Goal: Task Accomplishment & Management: Manage account settings

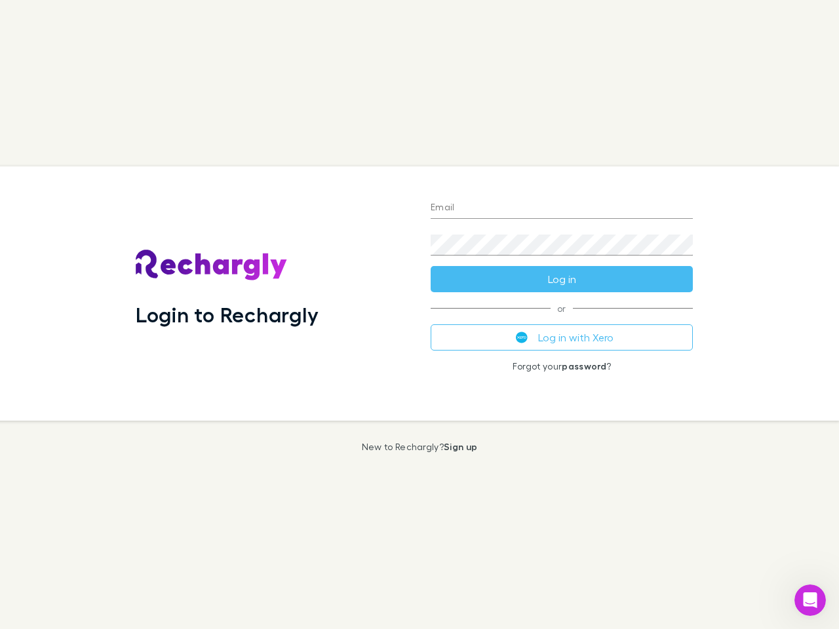
click at [420, 315] on div "Login to Rechargly" at bounding box center [272, 294] width 295 height 254
click at [562, 209] on input "Email" at bounding box center [562, 208] width 262 height 21
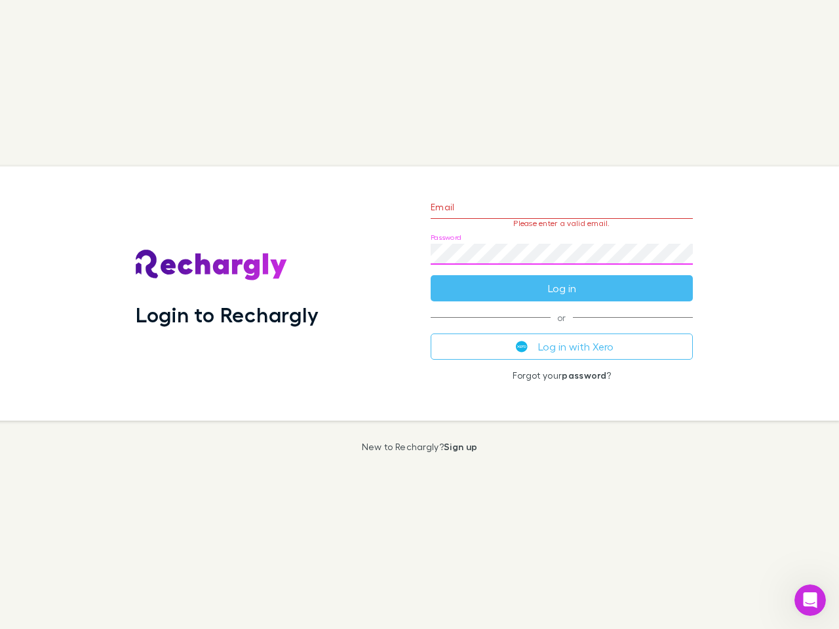
click at [562, 279] on form "Email Please enter a valid email. Password Log in" at bounding box center [562, 245] width 262 height 114
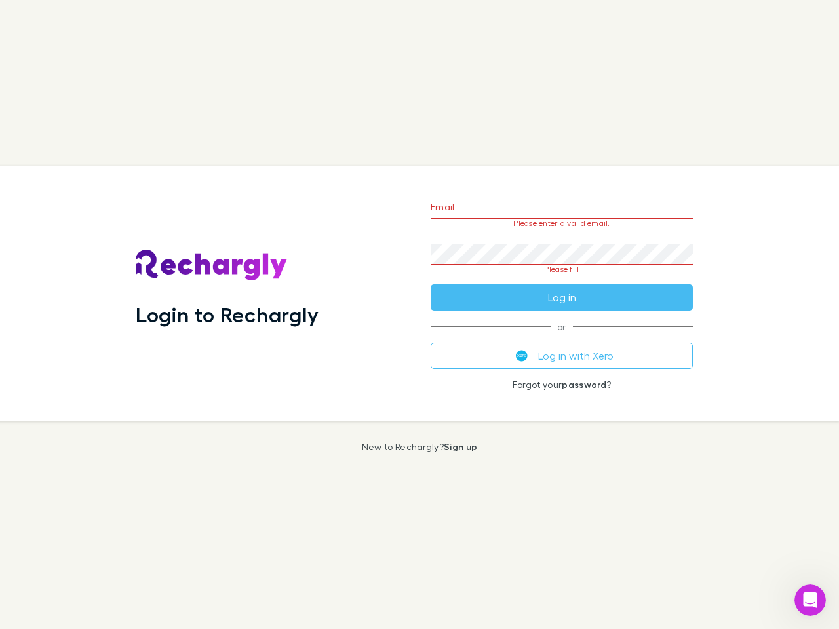
click at [562, 338] on div "Email Please enter a valid email. Password Please fill Log in or Log in with Xe…" at bounding box center [561, 294] width 283 height 254
click at [810, 601] on icon "Open Intercom Messenger" at bounding box center [811, 601] width 22 height 22
